Goal: Task Accomplishment & Management: Manage account settings

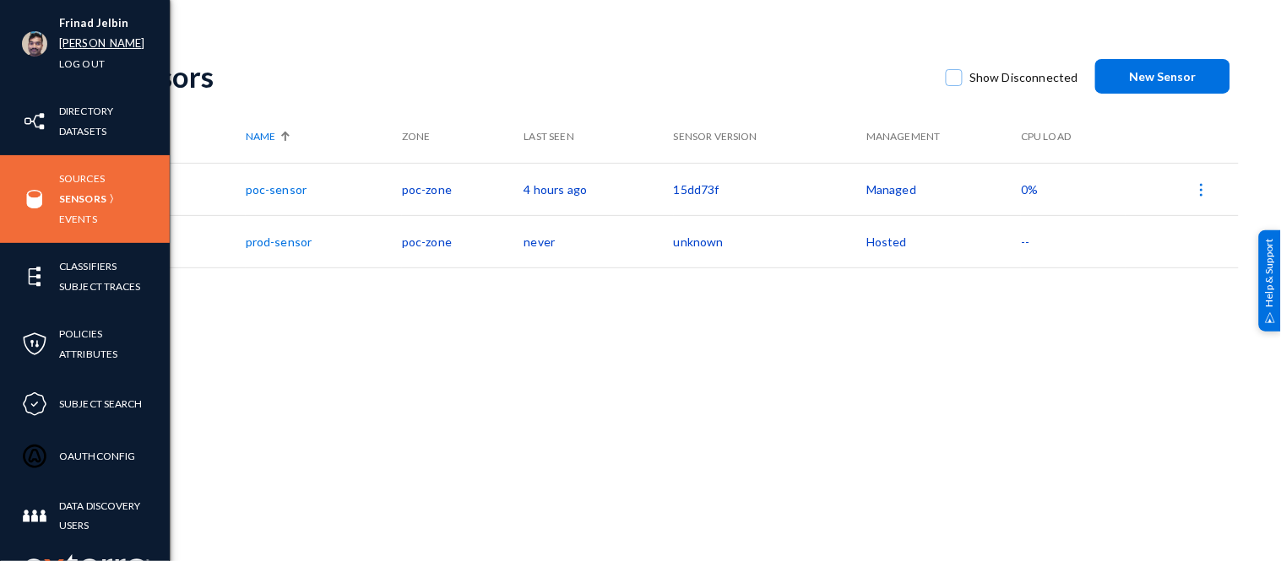
click at [78, 39] on link "russel" at bounding box center [102, 43] width 86 height 19
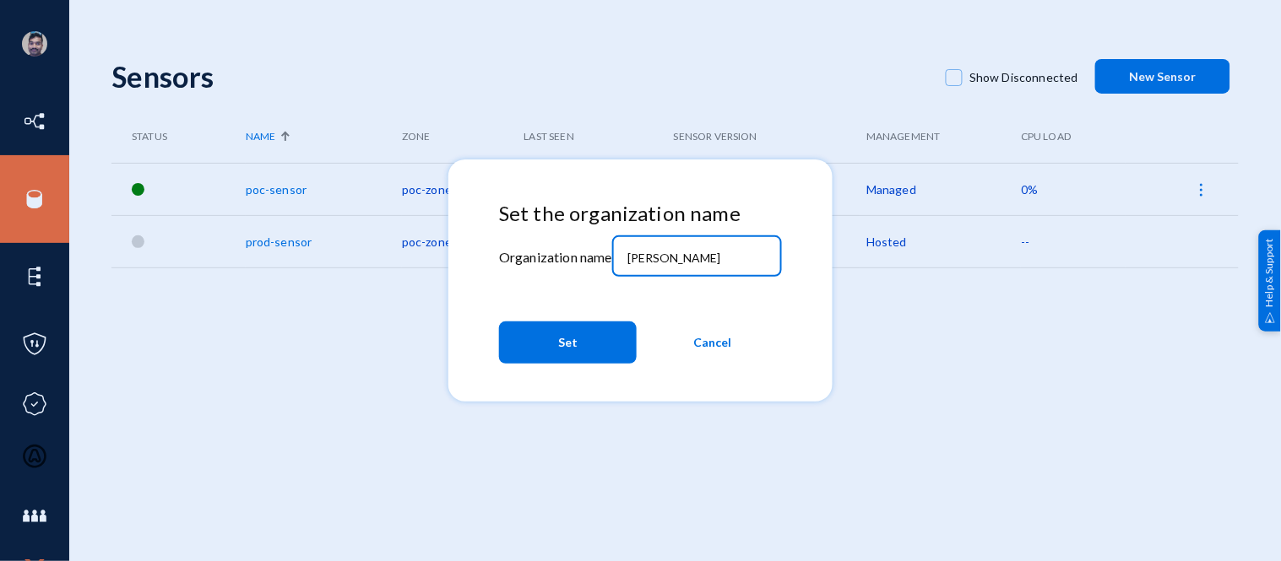
drag, startPoint x: 663, startPoint y: 257, endPoint x: 581, endPoint y: 257, distance: 81.9
click at [581, 257] on div "Set the organization name Organization name russel Set Cancel" at bounding box center [640, 287] width 283 height 170
type input "bhm"
click at [550, 351] on button "Set" at bounding box center [568, 343] width 138 height 42
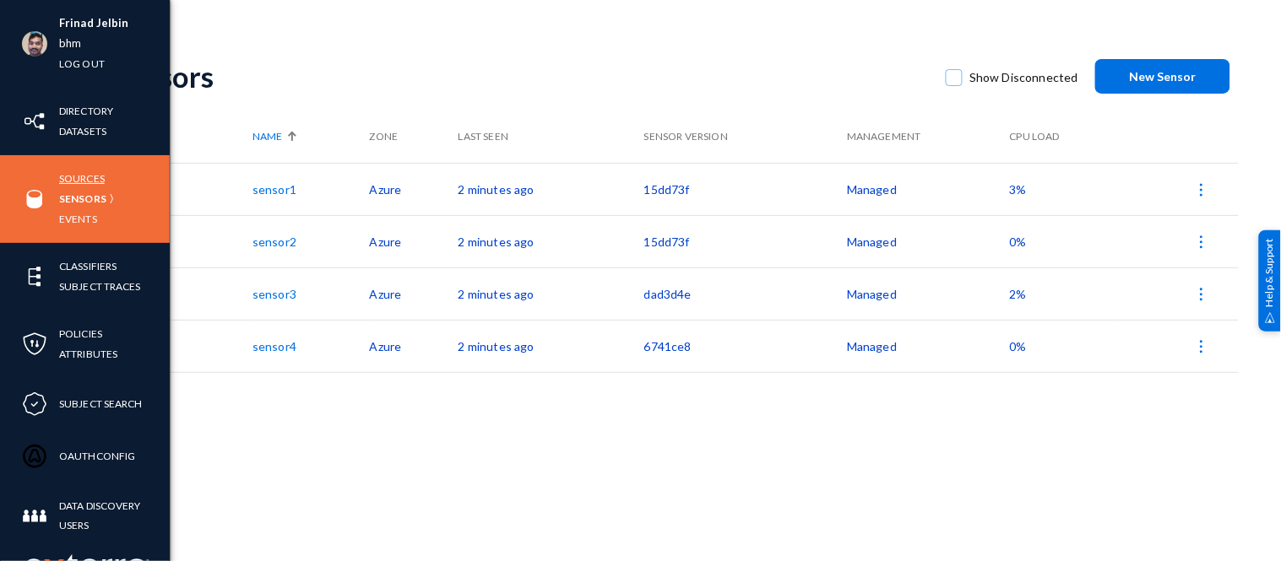
click at [95, 177] on link "Sources" at bounding box center [82, 178] width 46 height 19
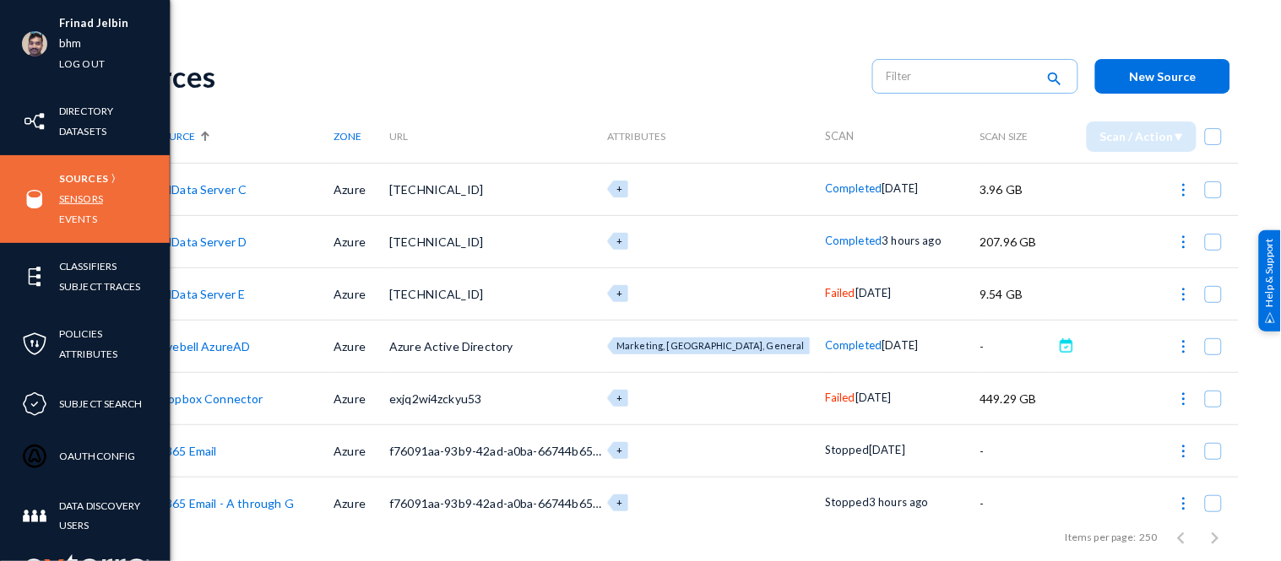
click at [69, 192] on link "Sensors" at bounding box center [81, 198] width 44 height 19
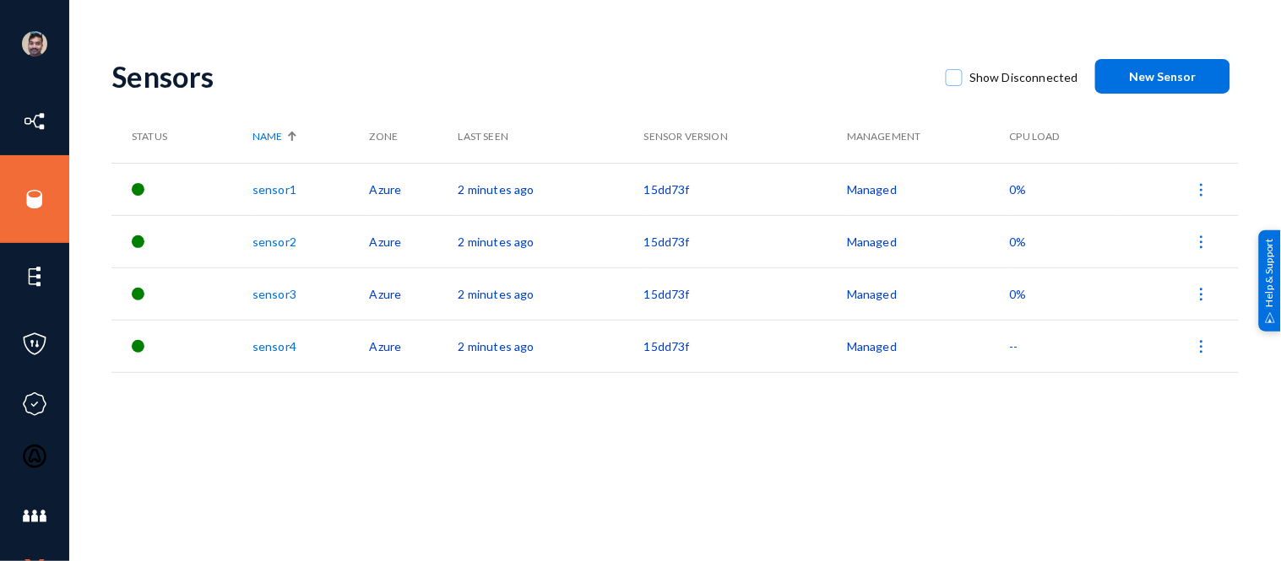
click at [279, 189] on link "sensor1" at bounding box center [274, 189] width 44 height 14
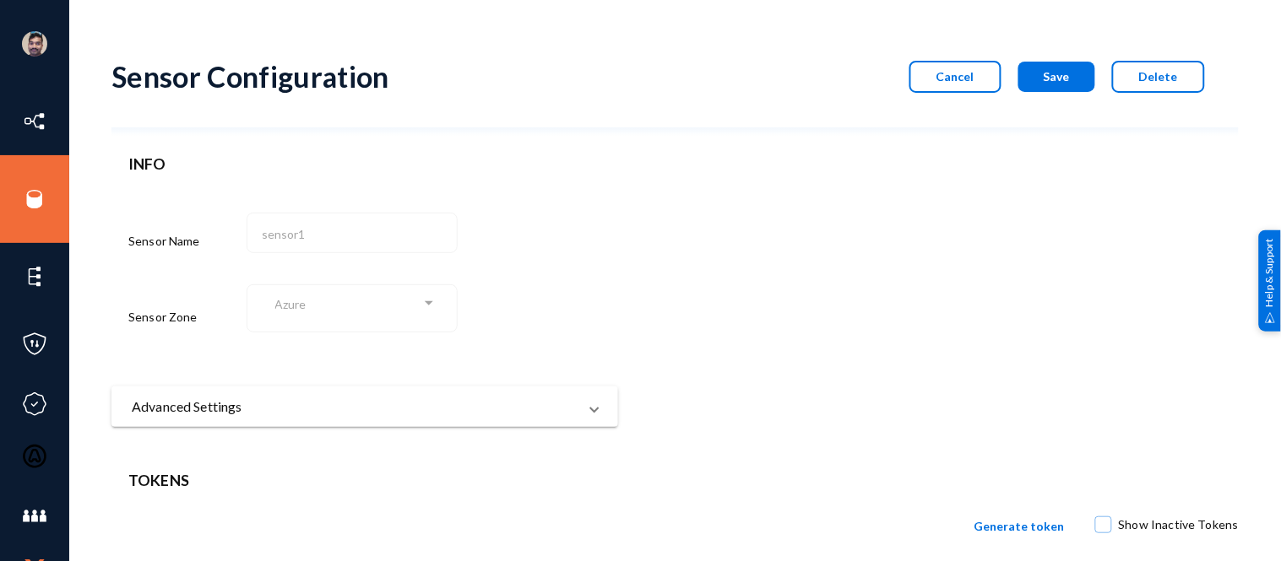
scroll to position [144, 0]
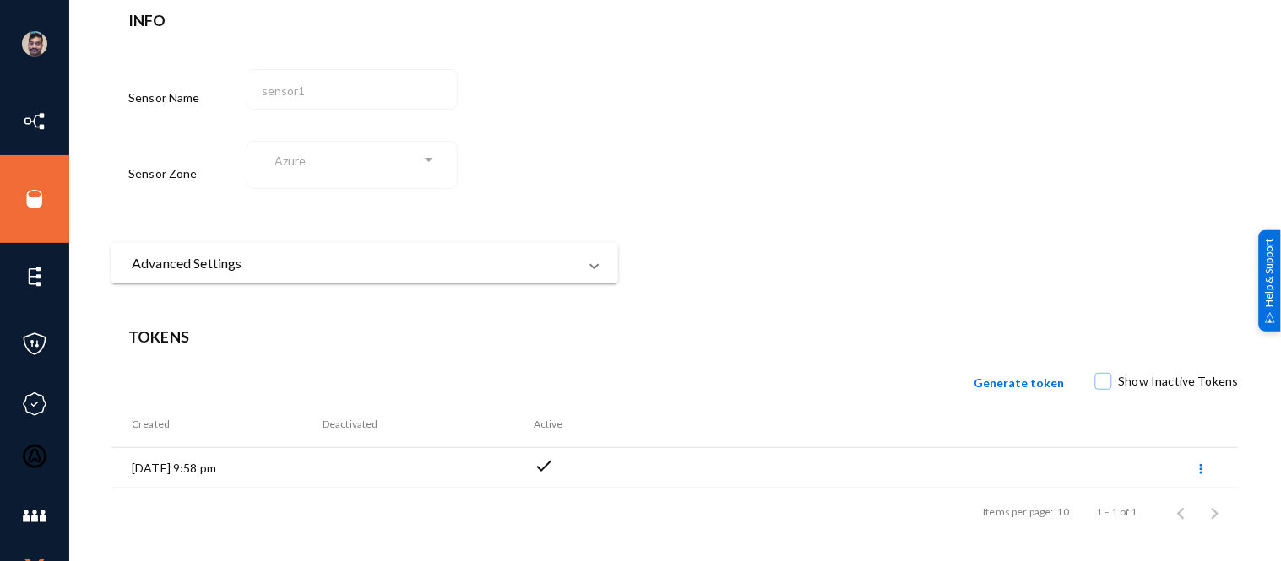
click at [316, 273] on mat-panel-title "Advanced Settings" at bounding box center [355, 263] width 446 height 20
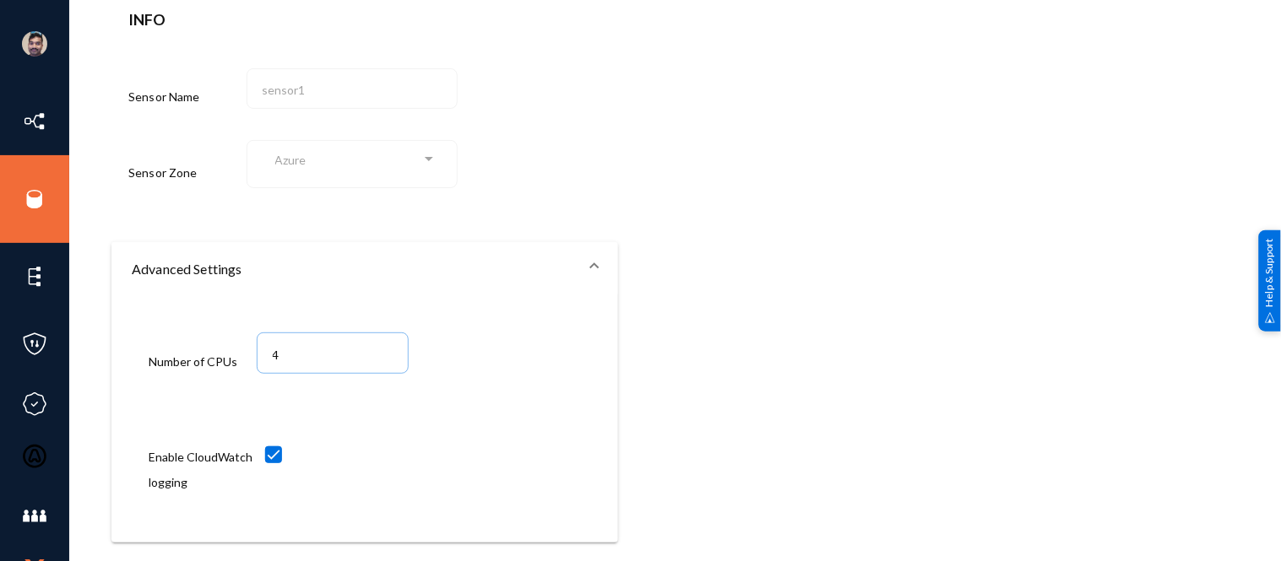
scroll to position [0, 0]
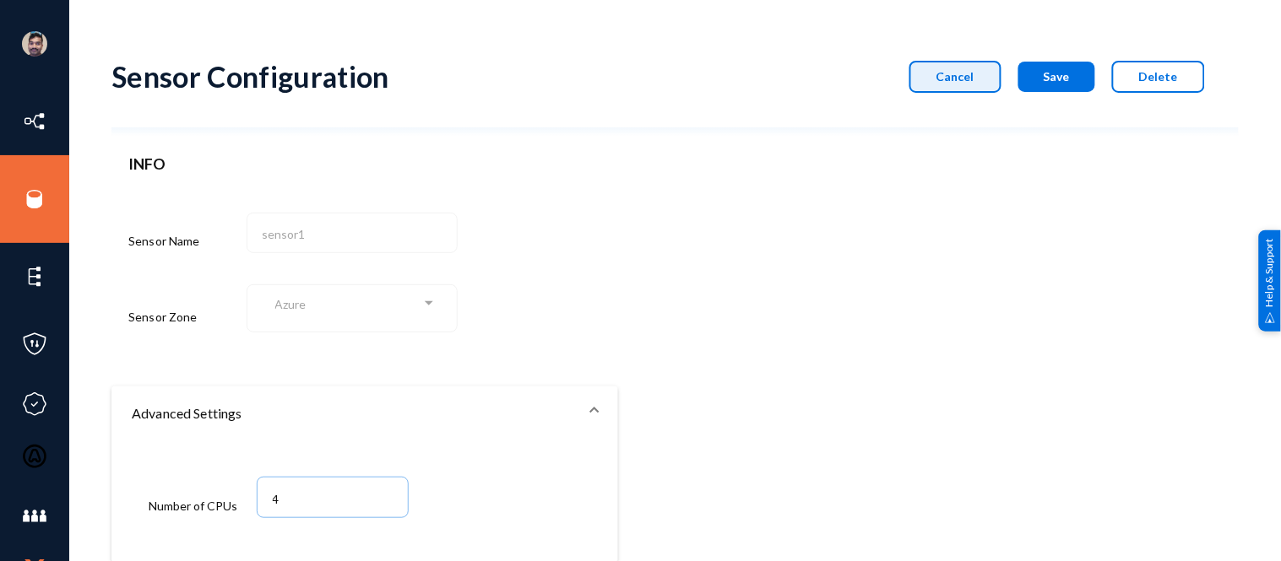
click at [935, 74] on button "Cancel" at bounding box center [955, 77] width 92 height 32
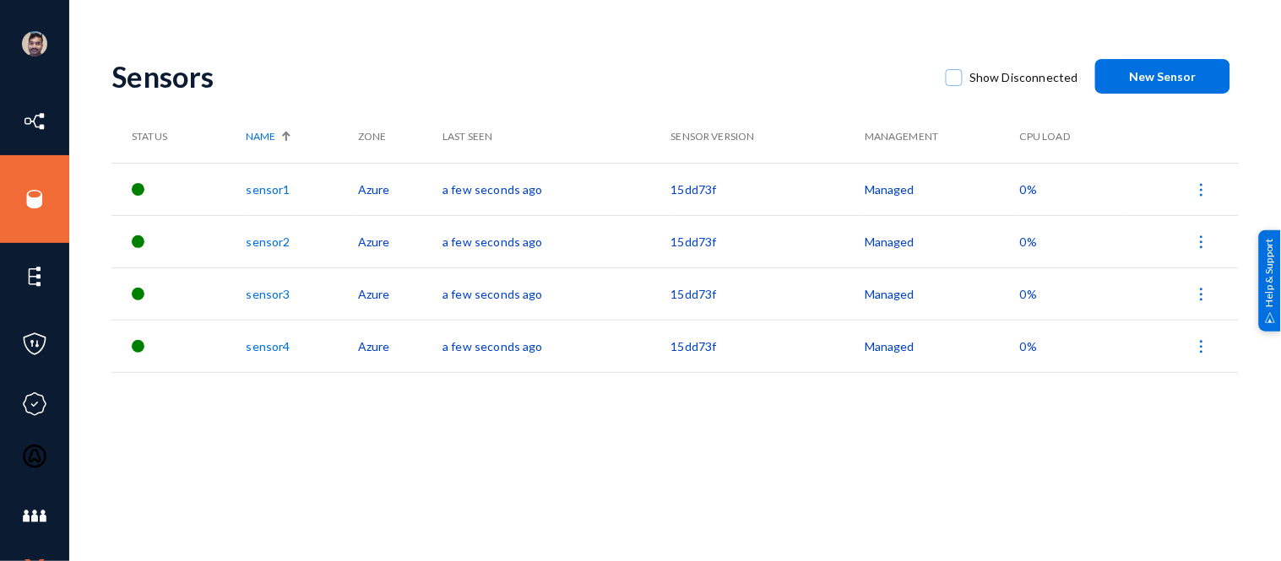
click at [271, 291] on link "sensor3" at bounding box center [268, 294] width 44 height 14
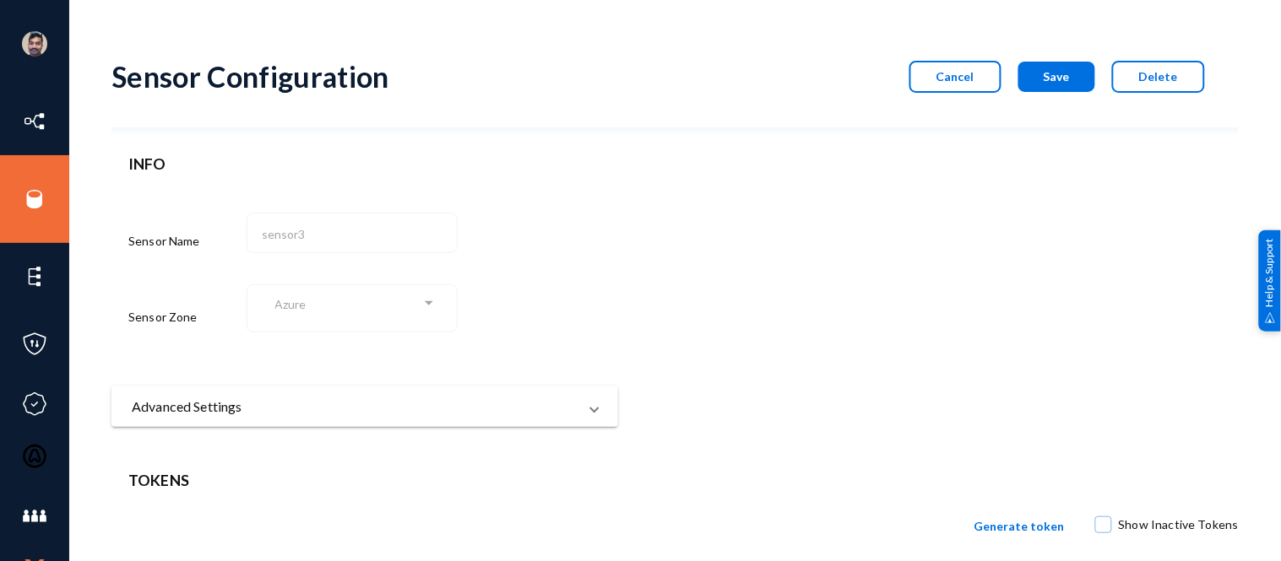
scroll to position [144, 0]
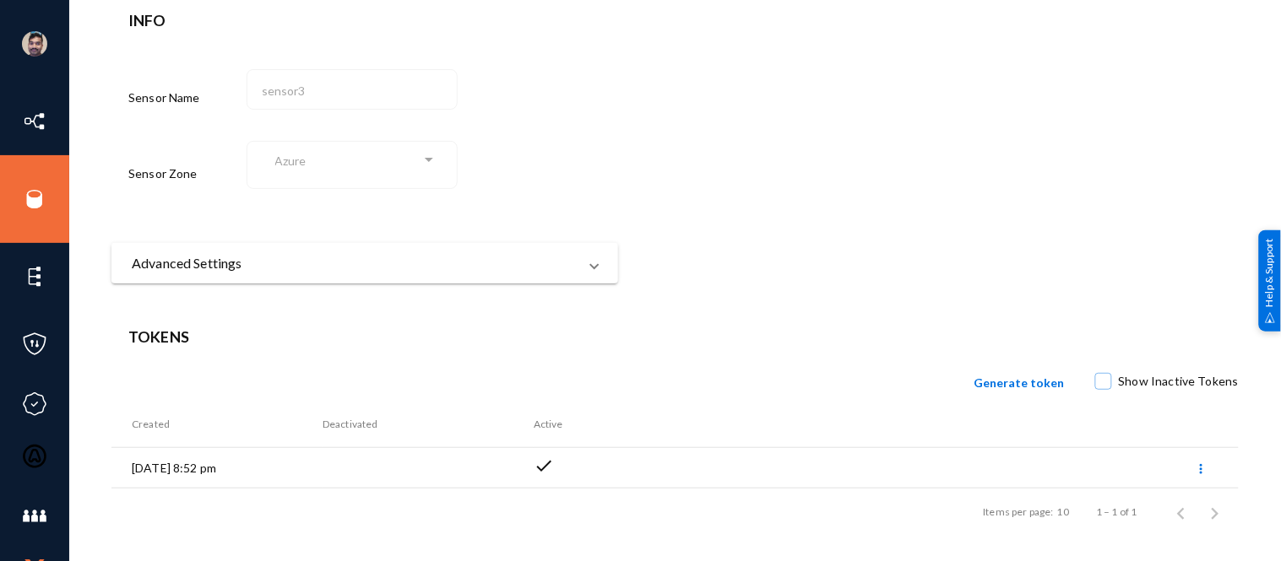
click at [397, 273] on mat-panel-title "Advanced Settings" at bounding box center [355, 263] width 446 height 20
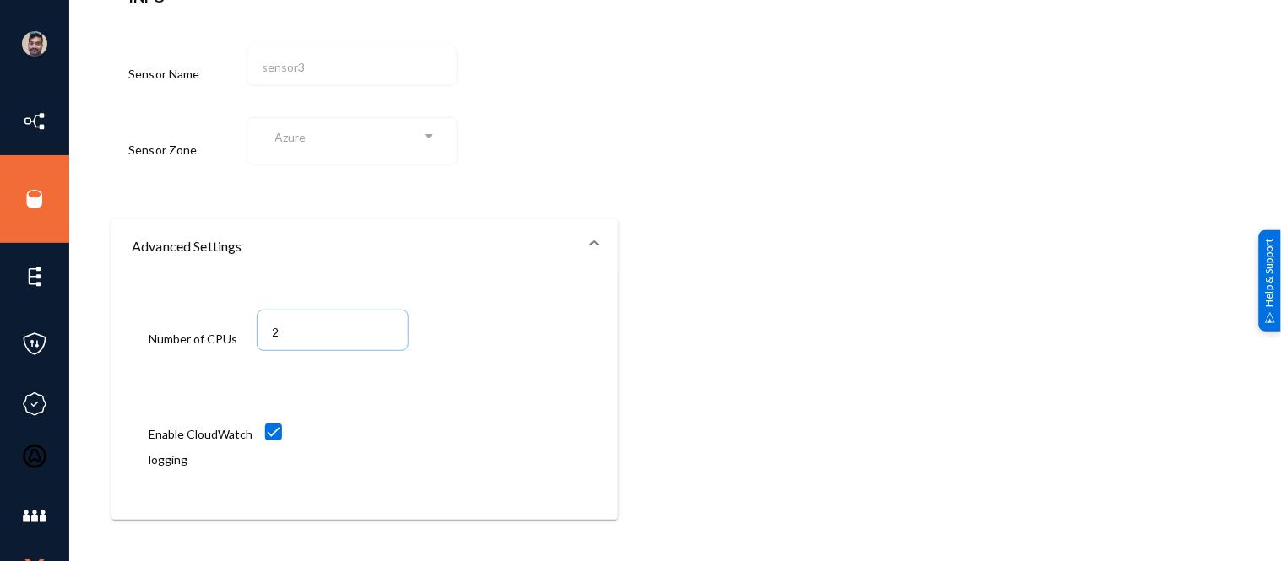
scroll to position [192, 0]
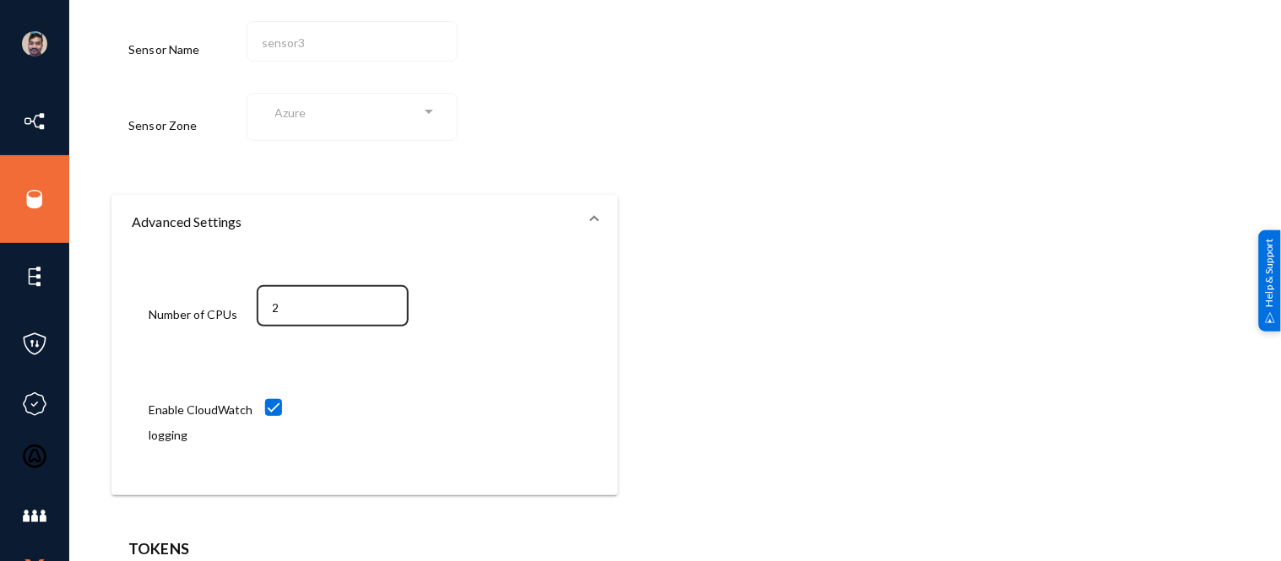
click at [312, 306] on input "2" at bounding box center [336, 308] width 127 height 15
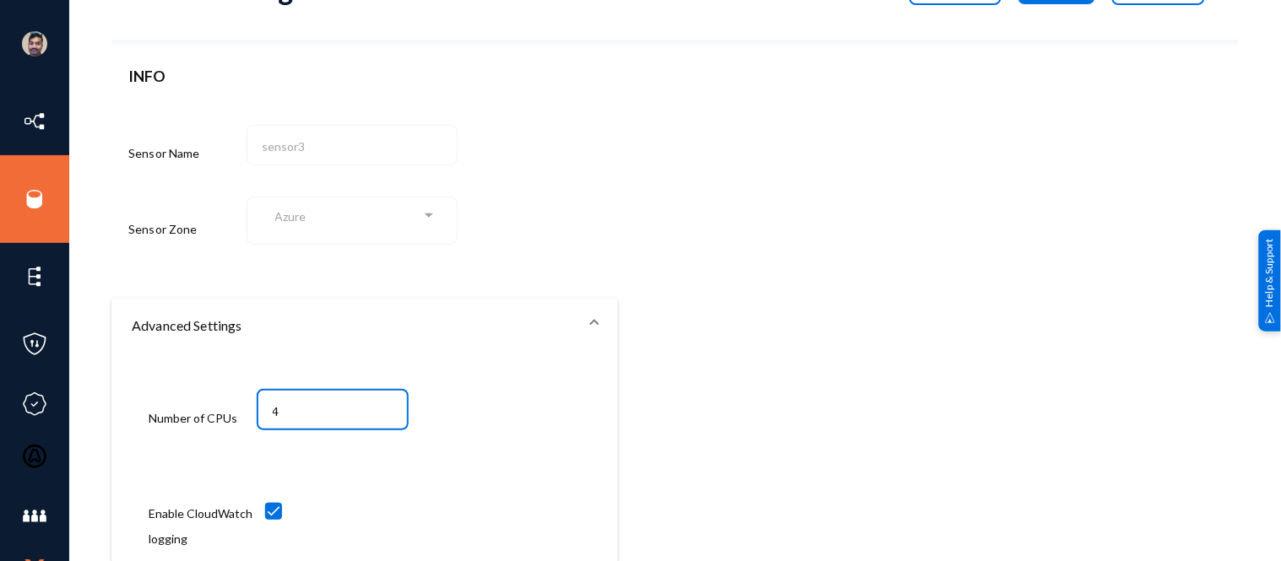
scroll to position [0, 0]
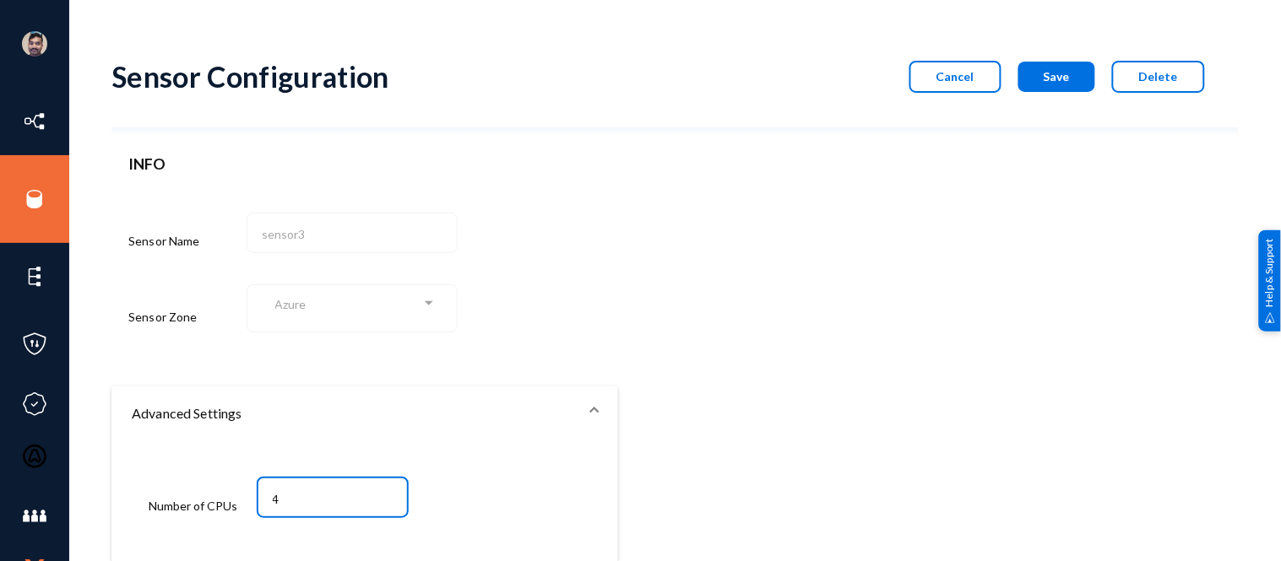
type input "4"
click at [1053, 71] on span "Save" at bounding box center [1056, 76] width 26 height 14
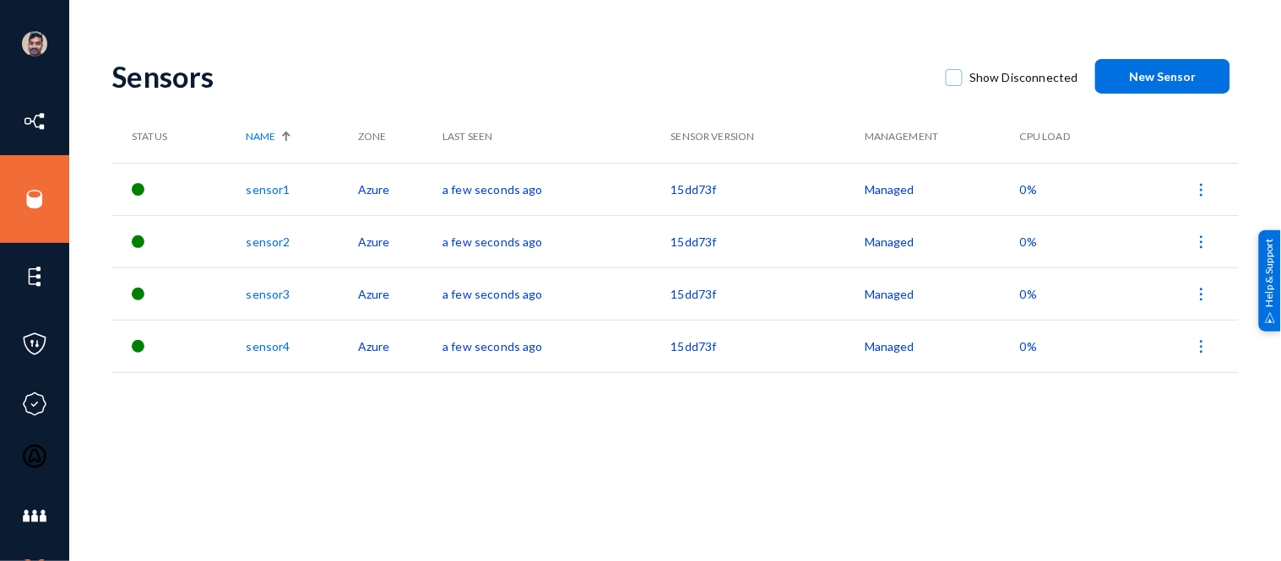
click at [266, 347] on link "sensor4" at bounding box center [268, 346] width 44 height 14
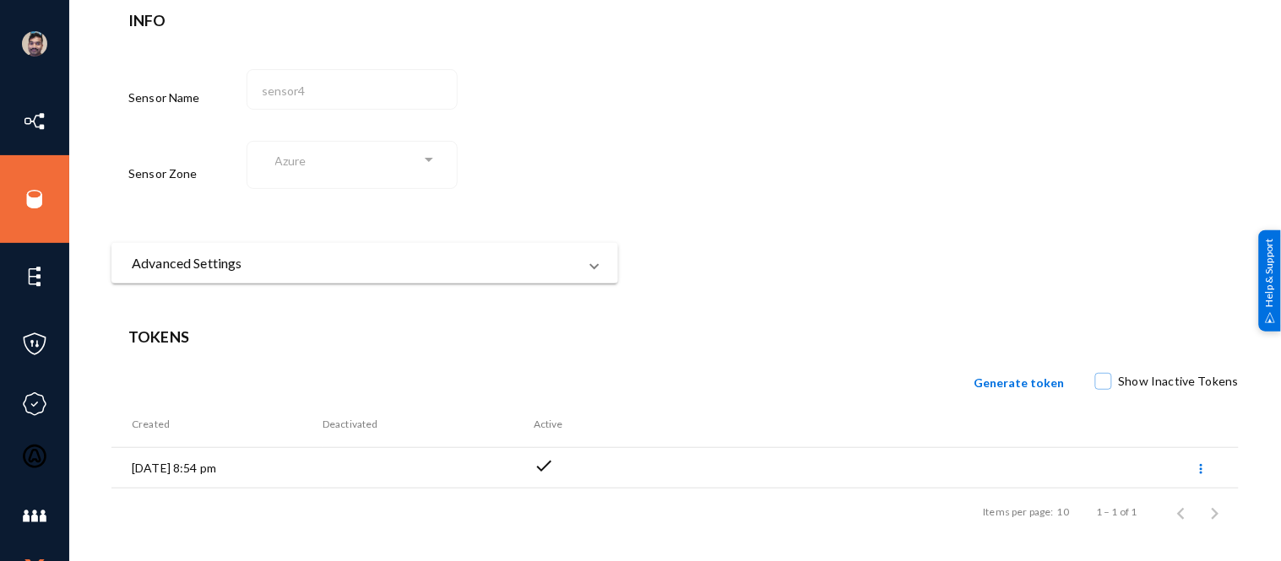
scroll to position [144, 0]
click at [382, 259] on mat-panel-title "Advanced Settings" at bounding box center [355, 263] width 446 height 20
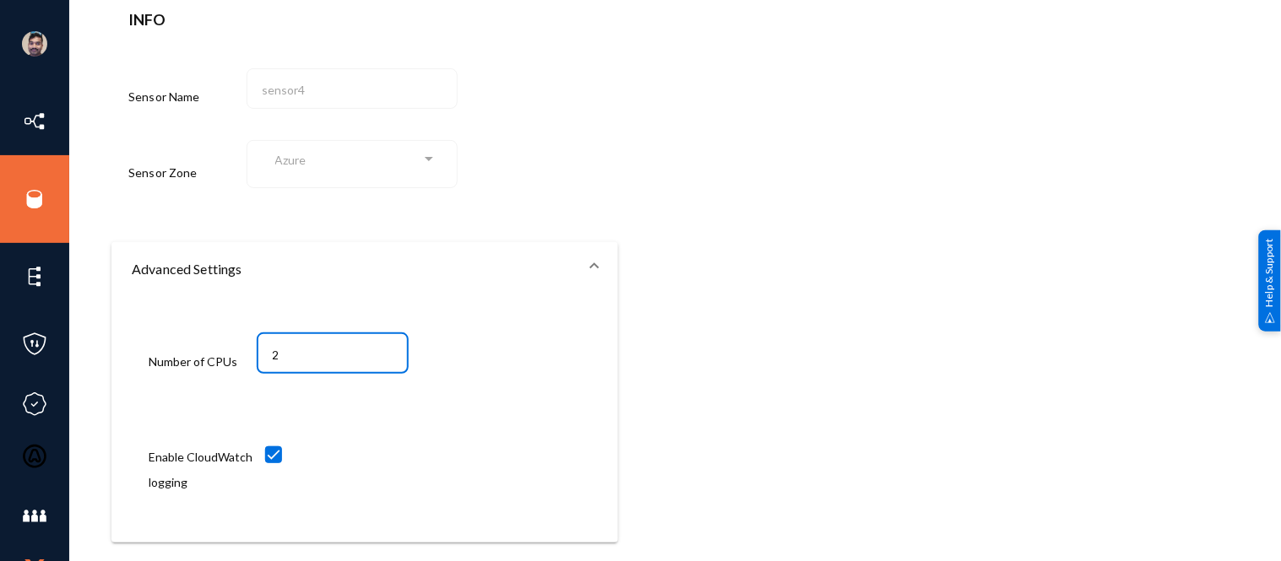
click at [324, 360] on input "2" at bounding box center [336, 355] width 127 height 15
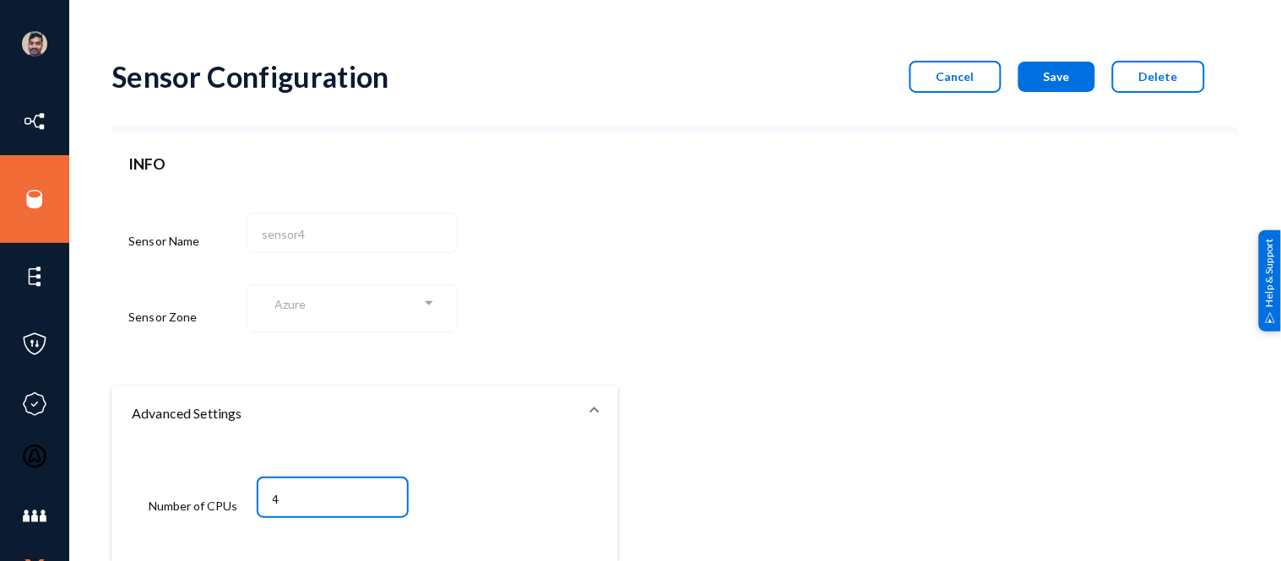
type input "4"
click at [1056, 78] on span "Save" at bounding box center [1056, 76] width 26 height 14
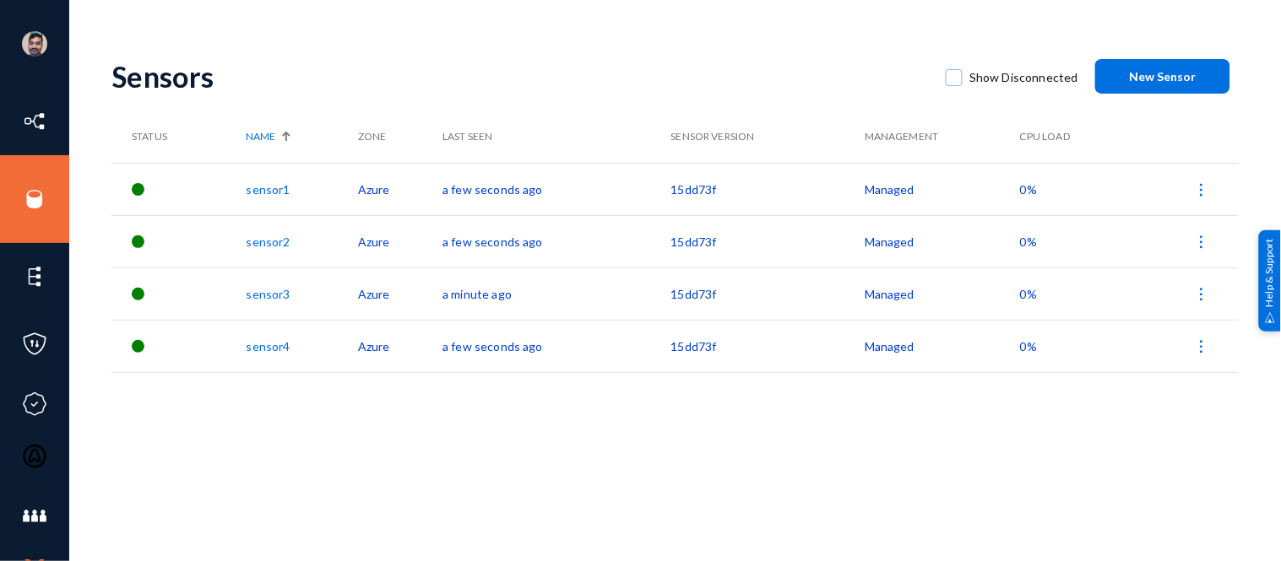
click at [279, 240] on link "sensor2" at bounding box center [268, 242] width 44 height 14
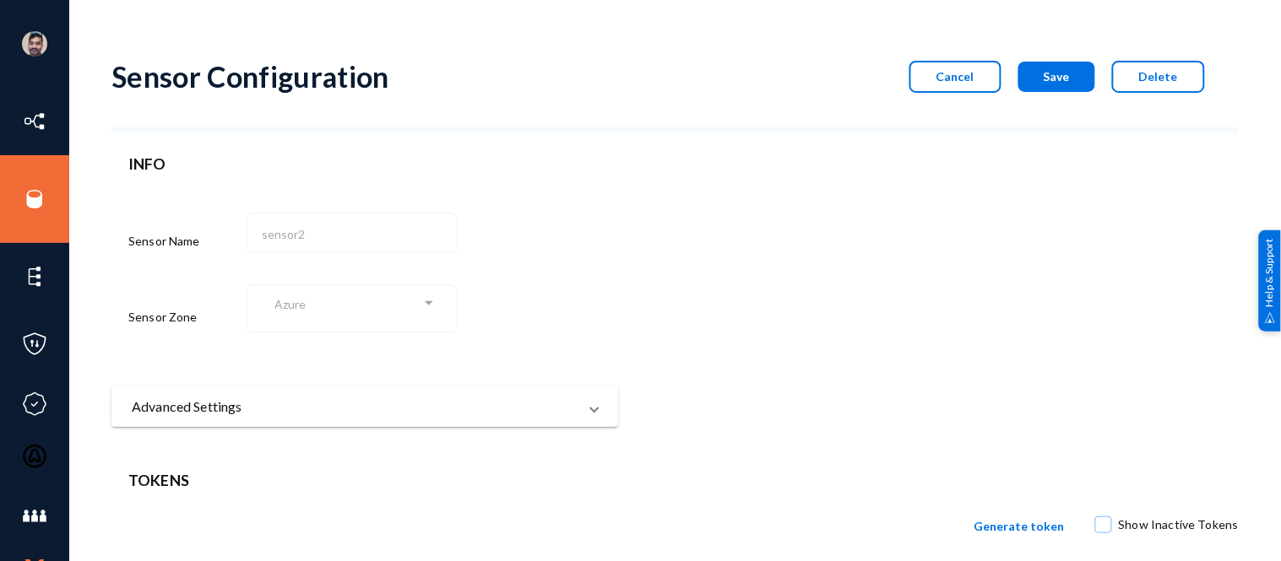
click at [343, 398] on mat-panel-title "Advanced Settings" at bounding box center [355, 407] width 446 height 20
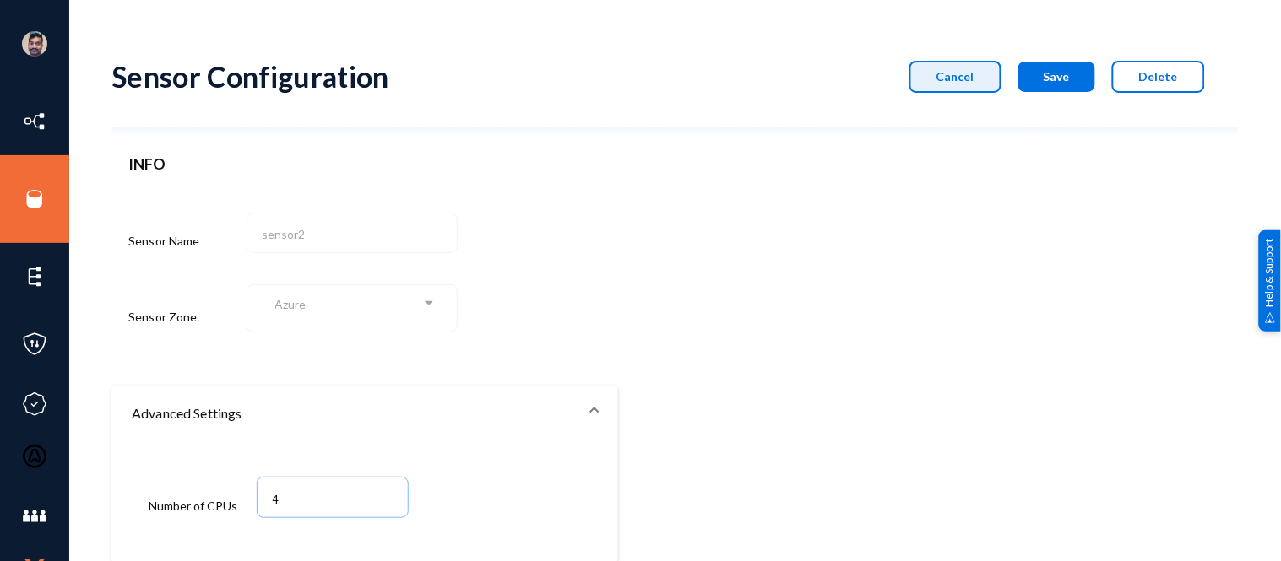
click at [944, 83] on button "Cancel" at bounding box center [955, 77] width 92 height 32
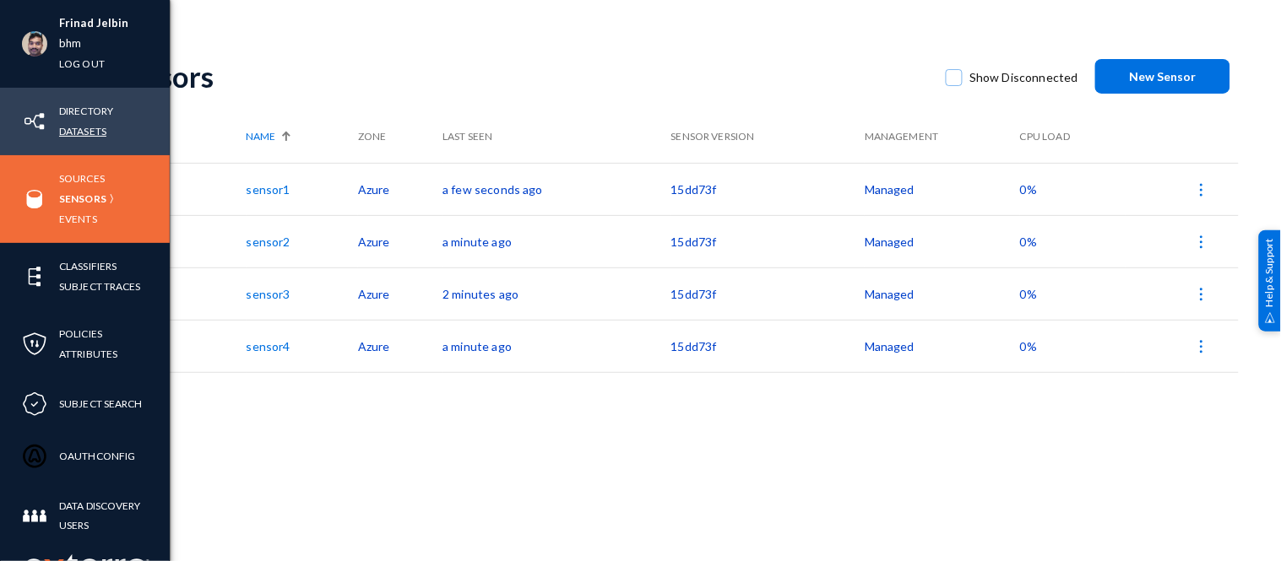
click at [82, 127] on link "Datasets" at bounding box center [82, 131] width 47 height 19
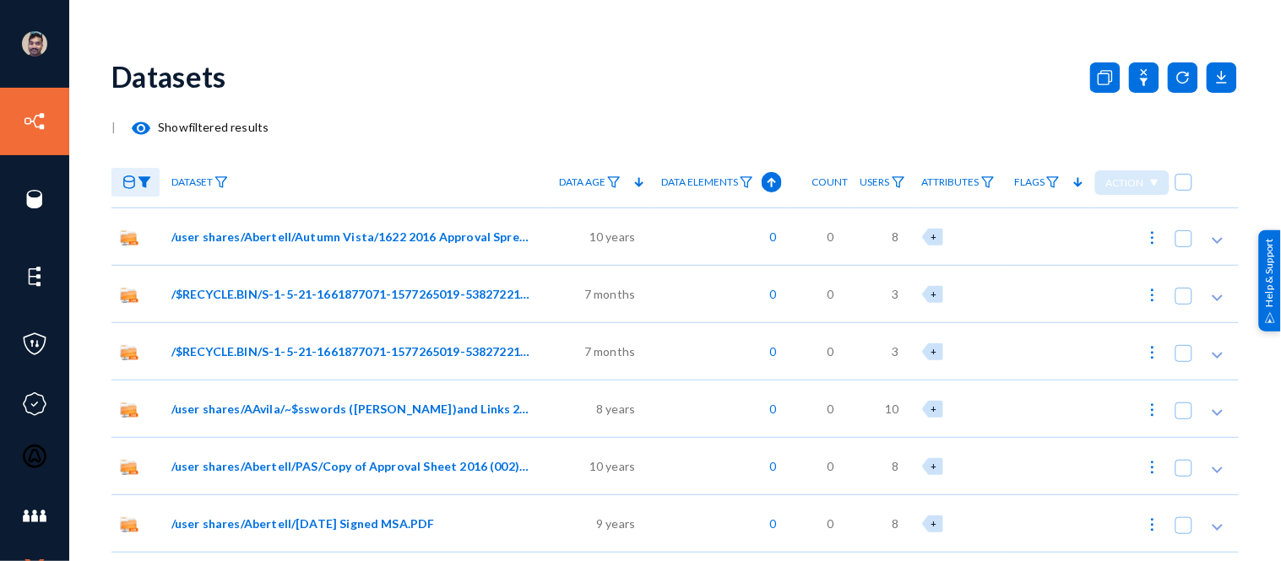
click at [143, 180] on img at bounding box center [145, 182] width 14 height 12
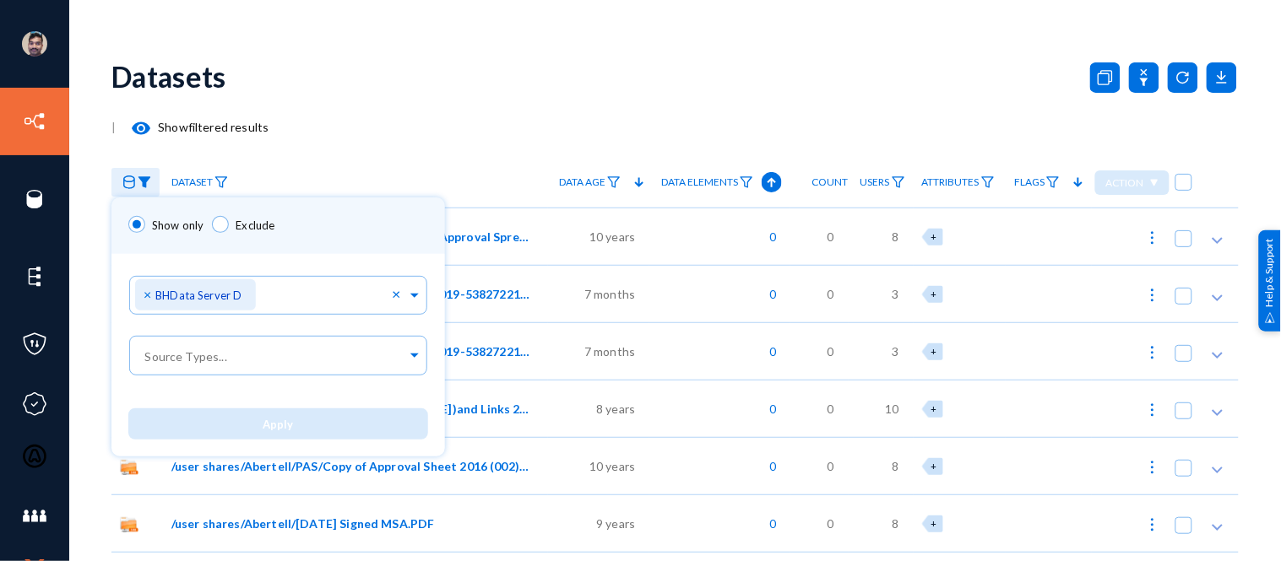
click at [374, 131] on div at bounding box center [640, 280] width 1281 height 561
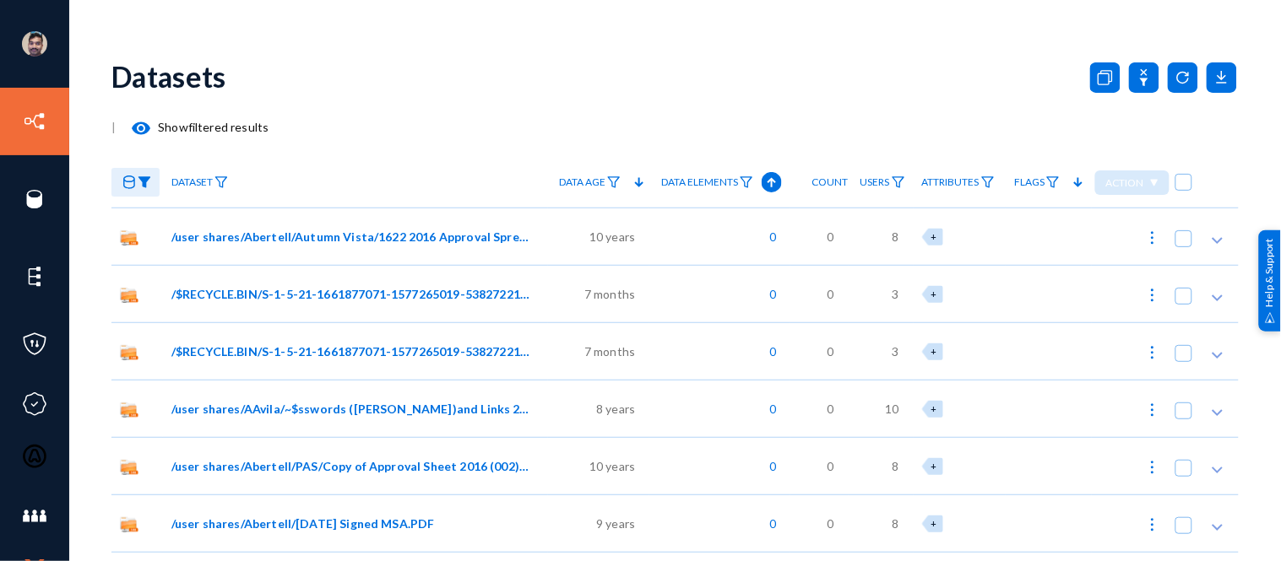
click at [142, 124] on mat-icon "visibility" at bounding box center [141, 128] width 20 height 20
